Goal: Task Accomplishment & Management: Manage account settings

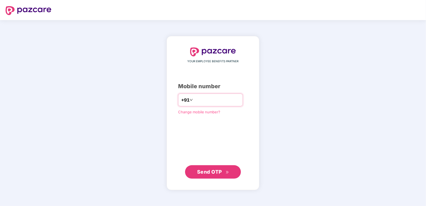
type input "**********"
click at [209, 172] on span "Send OTP" at bounding box center [209, 172] width 25 height 6
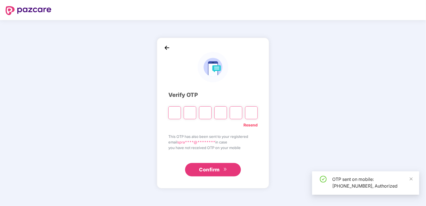
type input "*"
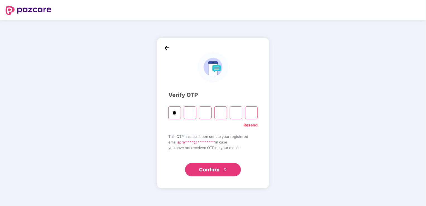
type input "*"
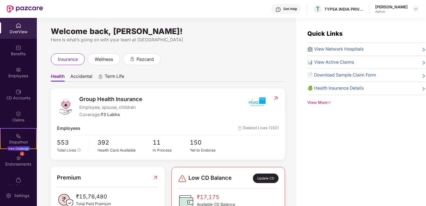
click at [81, 76] on span "Accidental" at bounding box center [81, 77] width 22 height 8
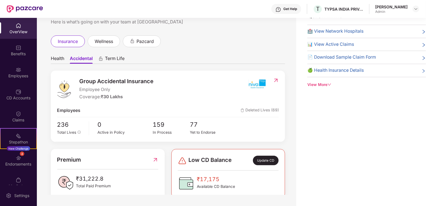
click at [57, 57] on span "Health" at bounding box center [57, 60] width 13 height 8
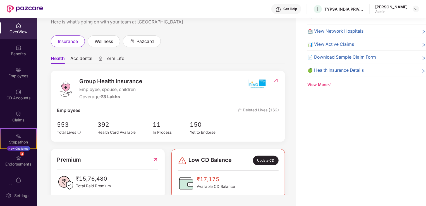
click at [85, 61] on span "Accidental" at bounding box center [81, 60] width 22 height 8
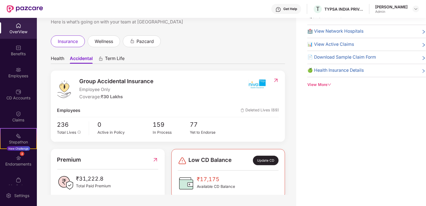
scroll to position [20, 0]
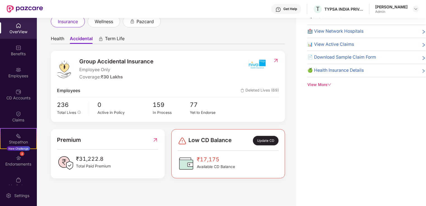
click at [58, 37] on span "Health" at bounding box center [57, 40] width 13 height 8
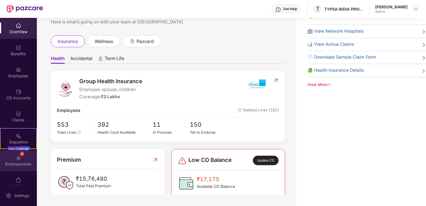
click at [18, 162] on div "Endorsements" at bounding box center [18, 164] width 37 height 6
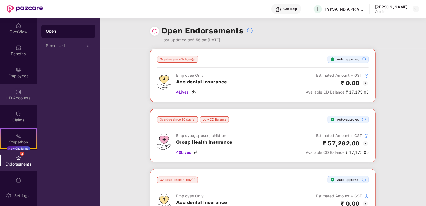
click at [18, 94] on img at bounding box center [19, 92] width 6 height 6
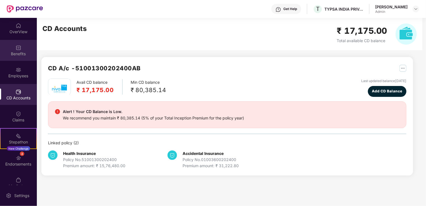
click at [22, 46] on div "Benefits" at bounding box center [18, 50] width 37 height 21
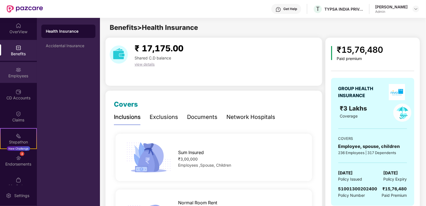
click at [12, 71] on div "Employees" at bounding box center [18, 72] width 37 height 21
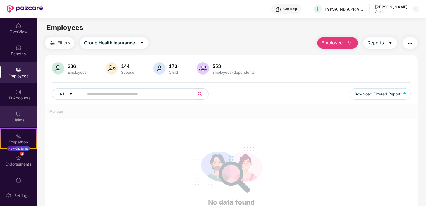
click at [17, 118] on div "Claims" at bounding box center [18, 120] width 37 height 6
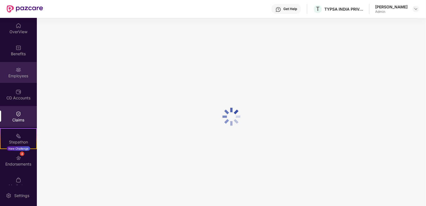
click at [19, 78] on div "Employees" at bounding box center [18, 76] width 37 height 6
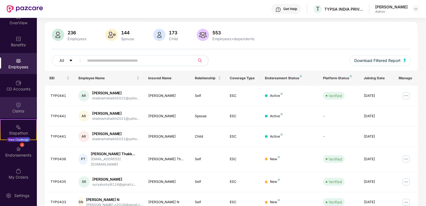
scroll to position [35, 0]
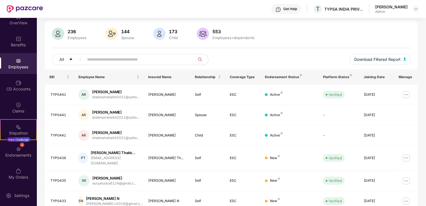
click at [71, 33] on div "236" at bounding box center [76, 32] width 21 height 6
click at [59, 35] on img at bounding box center [58, 34] width 12 height 12
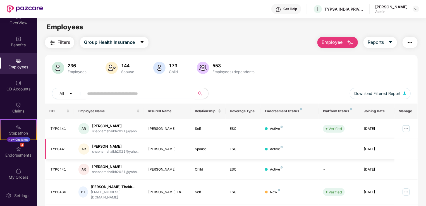
scroll to position [0, 0]
click at [403, 94] on img "button" at bounding box center [404, 93] width 3 height 3
click at [228, 31] on div "Employees" at bounding box center [231, 27] width 389 height 11
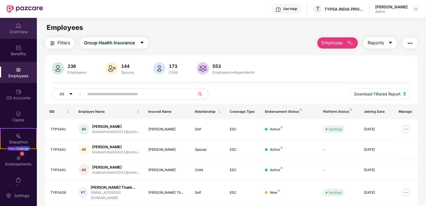
click at [18, 34] on div "OverView" at bounding box center [18, 28] width 37 height 21
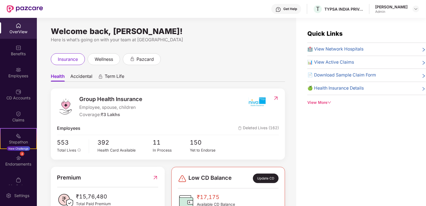
click at [16, 21] on div "OverView" at bounding box center [18, 28] width 37 height 21
click at [20, 49] on img at bounding box center [19, 48] width 6 height 6
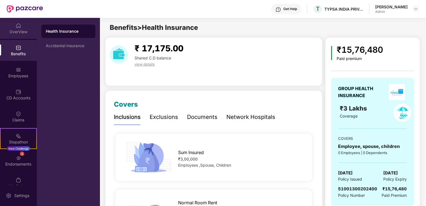
click at [18, 26] on img at bounding box center [19, 26] width 6 height 6
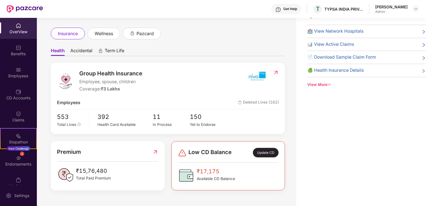
scroll to position [7, 0]
click at [81, 53] on span "Accidental" at bounding box center [81, 52] width 22 height 8
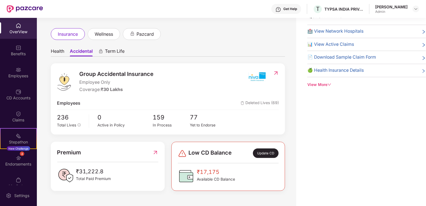
click at [59, 52] on span "Health" at bounding box center [57, 52] width 13 height 8
click at [83, 51] on span "Accidental" at bounding box center [81, 52] width 22 height 8
click at [59, 50] on span "Health" at bounding box center [57, 52] width 13 height 8
click at [80, 52] on span "Accidental" at bounding box center [81, 52] width 22 height 8
click at [62, 51] on span "Health" at bounding box center [57, 52] width 13 height 8
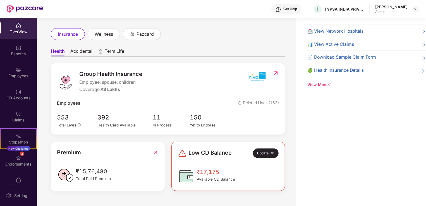
click at [76, 52] on span "Accidental" at bounding box center [81, 52] width 22 height 8
click at [60, 51] on span "Health" at bounding box center [57, 52] width 13 height 8
click at [76, 51] on span "Accidental" at bounding box center [81, 52] width 22 height 8
click at [47, 24] on div "Welcome back, Shobhendra Prakash! Here is what’s going on with your team at Paz…" at bounding box center [166, 97] width 259 height 195
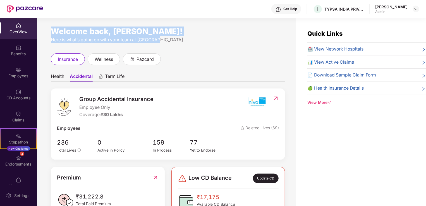
drag, startPoint x: 52, startPoint y: 30, endPoint x: 164, endPoint y: 39, distance: 112.6
click at [164, 39] on div "Welcome back, Shobhendra Prakash! Here is what’s going on with your team at Paz…" at bounding box center [168, 36] width 234 height 14
click at [164, 39] on div "Here is what’s going on with your team at Pazcare" at bounding box center [168, 39] width 234 height 7
click at [157, 39] on div "Here is what’s going on with your team at Pazcare" at bounding box center [168, 39] width 234 height 7
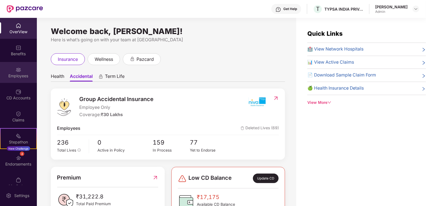
click at [18, 75] on div "Employees" at bounding box center [18, 76] width 37 height 6
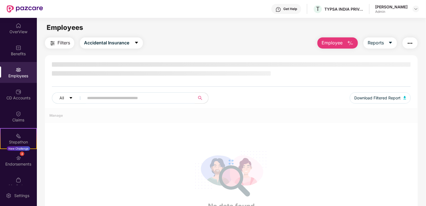
click at [128, 97] on input "text" at bounding box center [137, 98] width 100 height 8
type input "*"
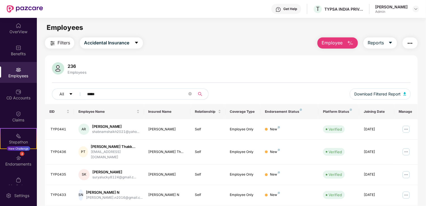
click at [201, 92] on icon "search" at bounding box center [200, 94] width 4 height 4
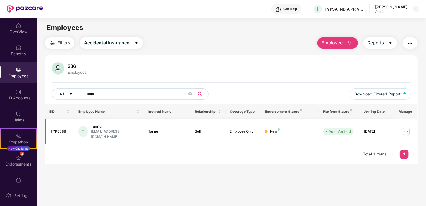
type input "*****"
click at [405, 127] on img at bounding box center [406, 131] width 9 height 9
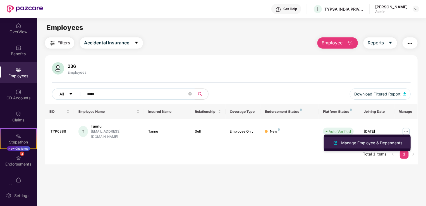
click at [375, 145] on div "Manage Employee & Dependents" at bounding box center [371, 143] width 63 height 6
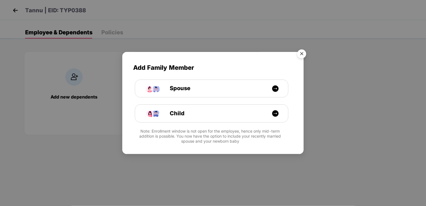
click at [304, 51] on img "Close" at bounding box center [302, 55] width 16 height 16
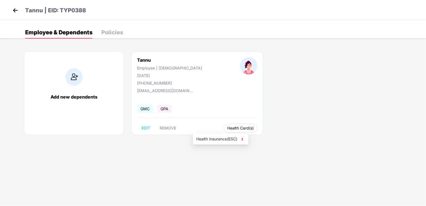
click at [227, 127] on span "Health Card(s)" at bounding box center [240, 128] width 27 height 3
click at [227, 129] on span "Health Card(s)" at bounding box center [240, 128] width 27 height 3
click at [217, 139] on span "Health Insurance(ESC)" at bounding box center [220, 139] width 49 height 6
click at [243, 138] on img at bounding box center [242, 139] width 6 height 6
click at [102, 33] on div "Policies" at bounding box center [112, 33] width 22 height 6
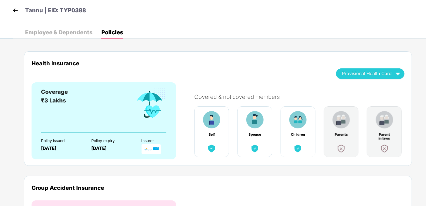
click at [16, 8] on img at bounding box center [15, 10] width 8 height 8
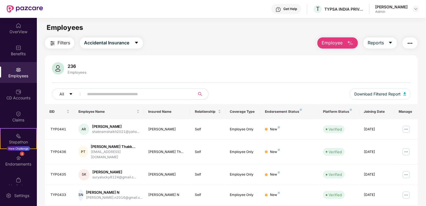
click at [160, 100] on div "All Download Filtered Report" at bounding box center [231, 96] width 359 height 16
click at [155, 94] on input "text" at bounding box center [137, 94] width 100 height 8
paste input "*******"
type input "*******"
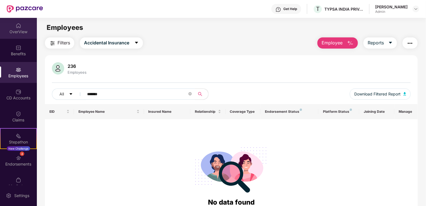
click at [13, 26] on div "OverView" at bounding box center [18, 28] width 37 height 21
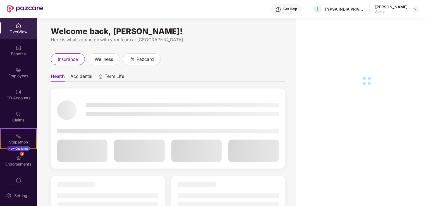
click at [238, 37] on div "Here is what’s going on with your team at Pazcare" at bounding box center [168, 39] width 234 height 7
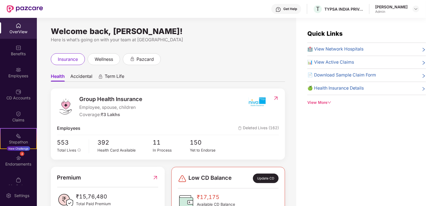
click at [414, 62] on div "📊 View Active Claims" at bounding box center [366, 62] width 119 height 7
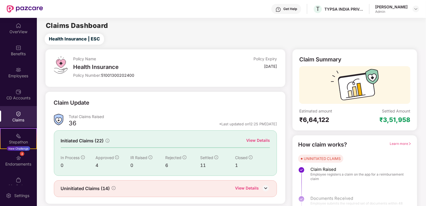
scroll to position [12, 0]
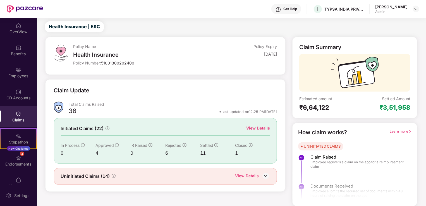
click at [250, 175] on div "View Details" at bounding box center [247, 176] width 24 height 7
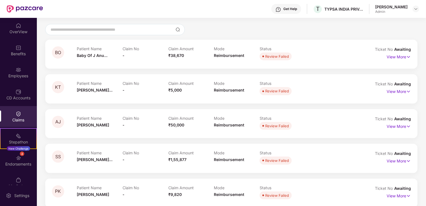
scroll to position [43, 0]
click at [406, 91] on img at bounding box center [408, 91] width 5 height 6
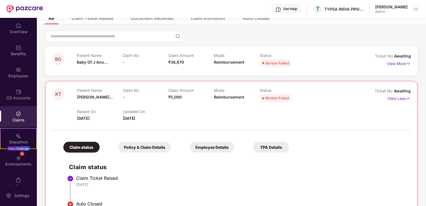
scroll to position [35, 0]
click at [404, 97] on p "View Less" at bounding box center [398, 98] width 23 height 8
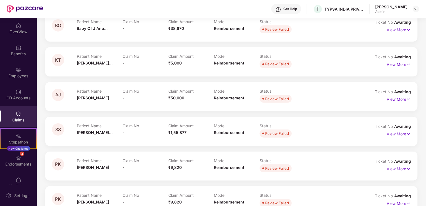
scroll to position [0, 0]
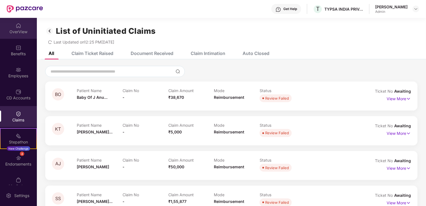
click at [12, 26] on div "OverView" at bounding box center [18, 28] width 37 height 21
